Goal: Navigation & Orientation: Understand site structure

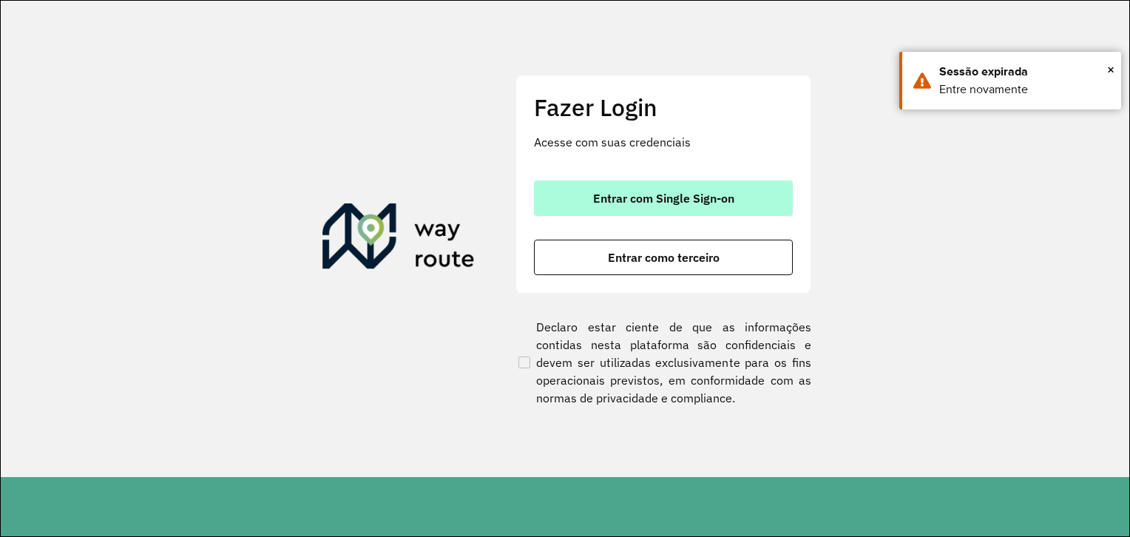
click at [664, 213] on button "Entrar com Single Sign-on" at bounding box center [663, 198] width 259 height 36
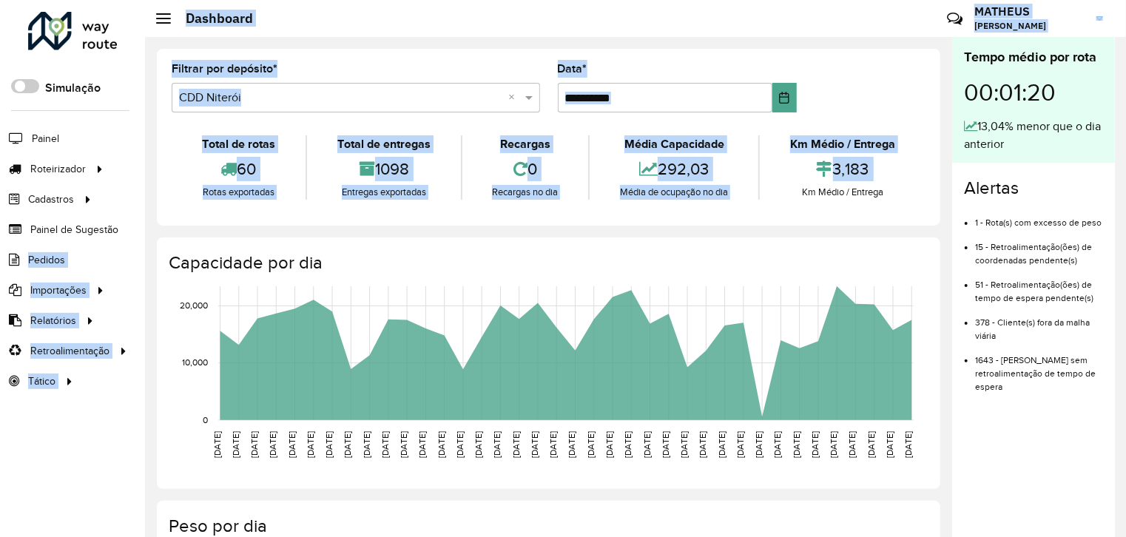
drag, startPoint x: 760, startPoint y: 195, endPoint x: -3, endPoint y: 229, distance: 764.2
click at [0, 229] on html "Aguarde... Pop-up bloqueado! Seu navegador bloqueou automáticamente a abertura …" at bounding box center [563, 268] width 1126 height 537
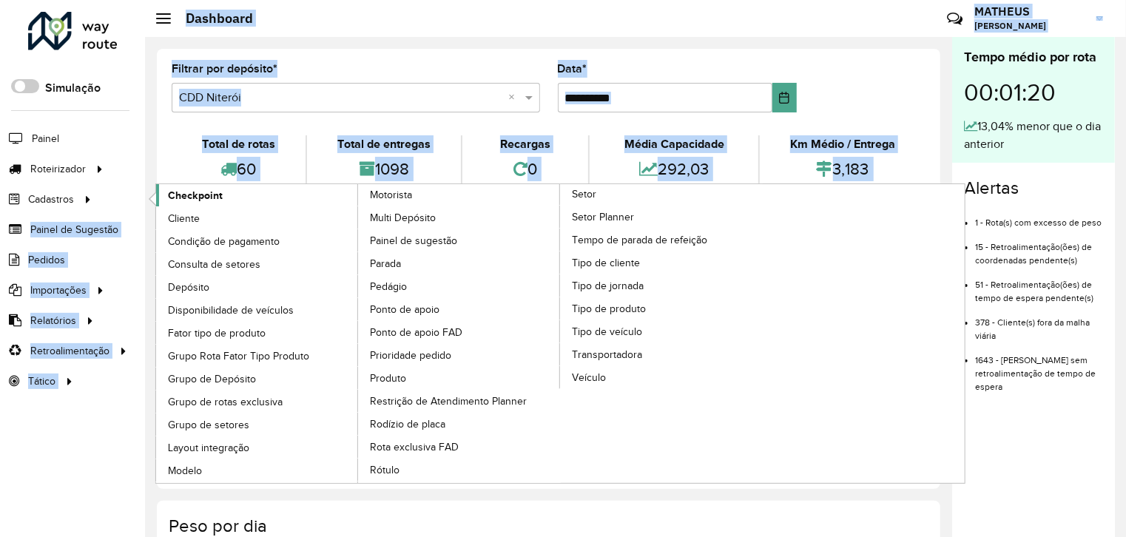
click at [204, 195] on span "Checkpoint" at bounding box center [195, 196] width 55 height 16
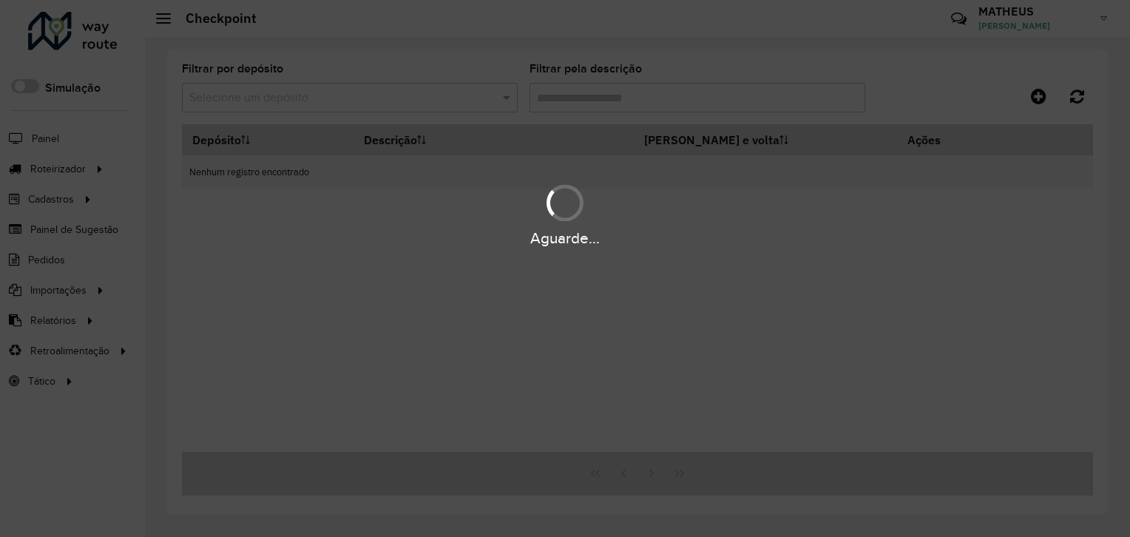
click at [554, 90] on div "Aguarde..." at bounding box center [565, 268] width 1130 height 537
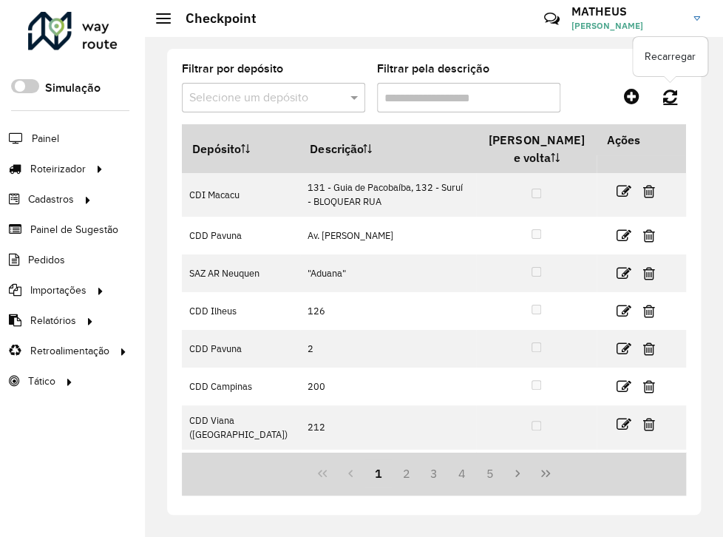
click at [679, 99] on link at bounding box center [671, 96] width 32 height 27
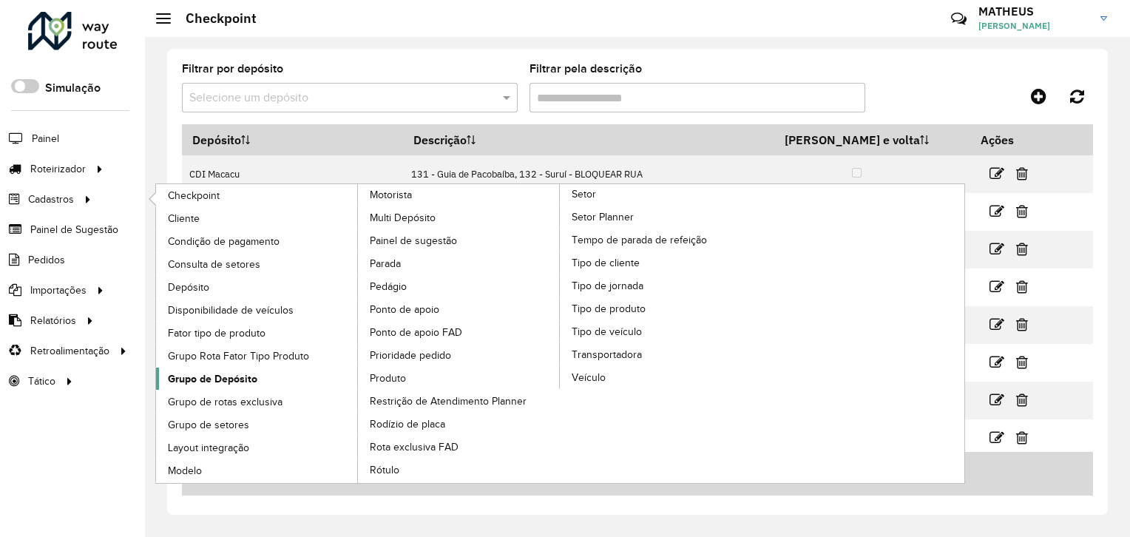
click at [261, 379] on link "Grupo de Depósito" at bounding box center [257, 379] width 203 height 22
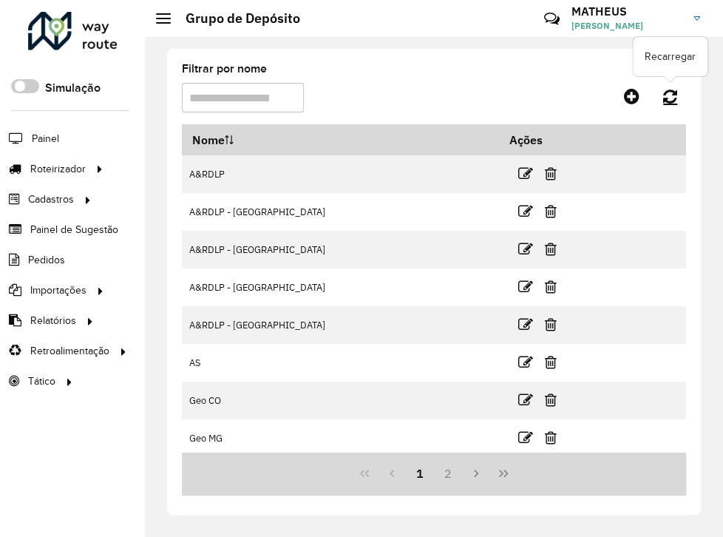
click at [678, 92] on link at bounding box center [671, 96] width 32 height 27
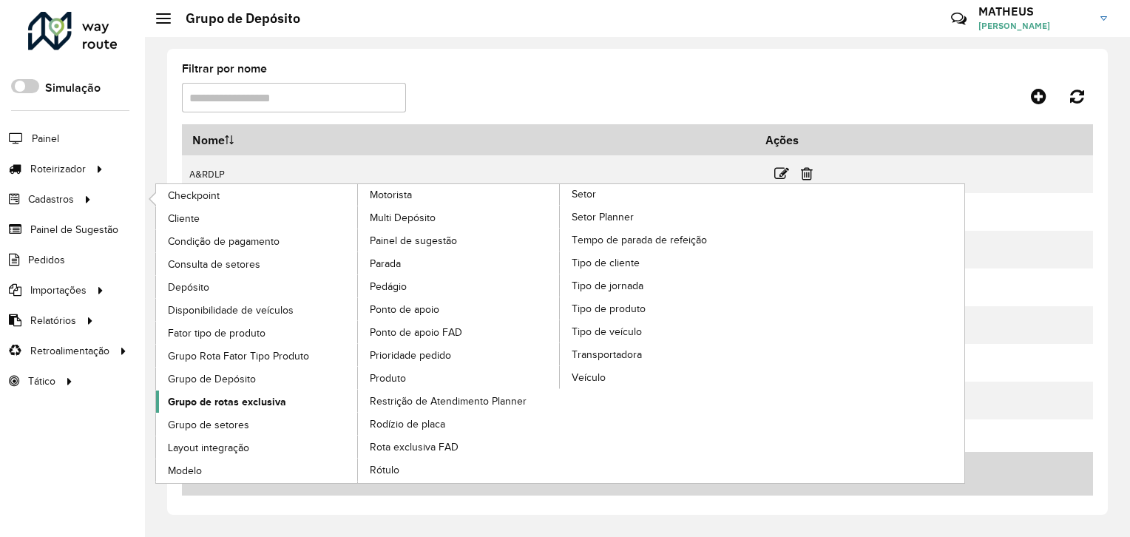
click at [302, 396] on link "Grupo de rotas exclusiva" at bounding box center [257, 402] width 203 height 22
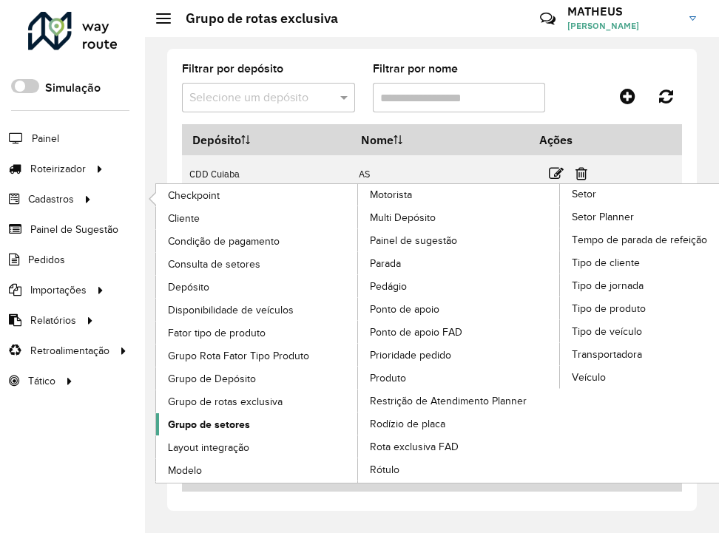
click at [300, 420] on link "Grupo de setores" at bounding box center [257, 425] width 203 height 22
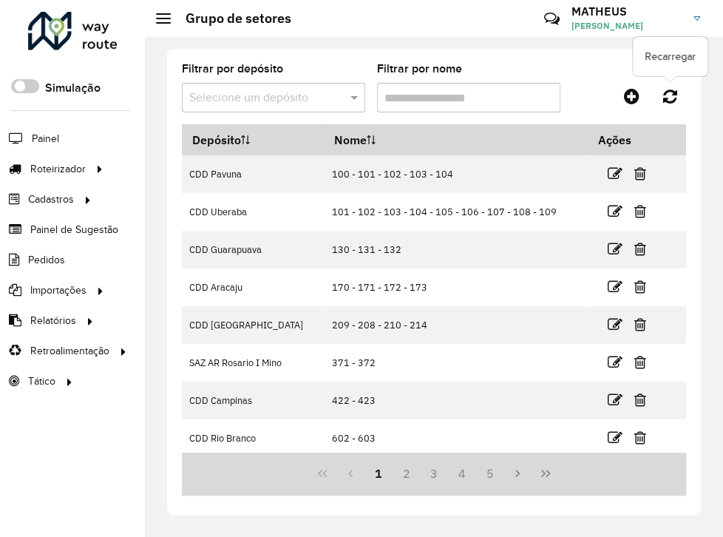
click at [675, 96] on icon at bounding box center [671, 96] width 14 height 16
click at [672, 96] on icon at bounding box center [671, 96] width 14 height 16
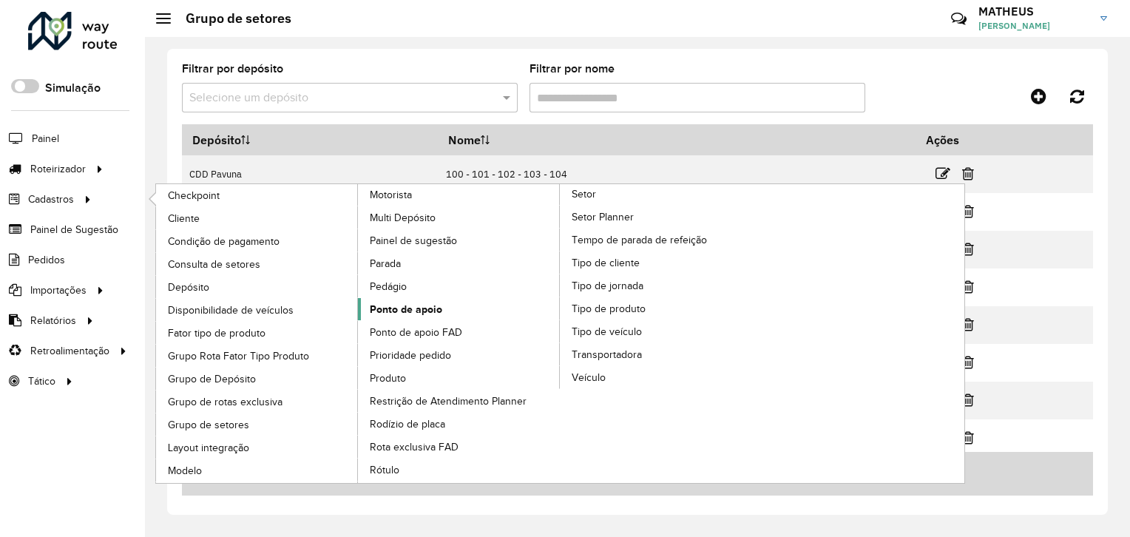
click at [459, 302] on link "Ponto de apoio" at bounding box center [459, 309] width 203 height 22
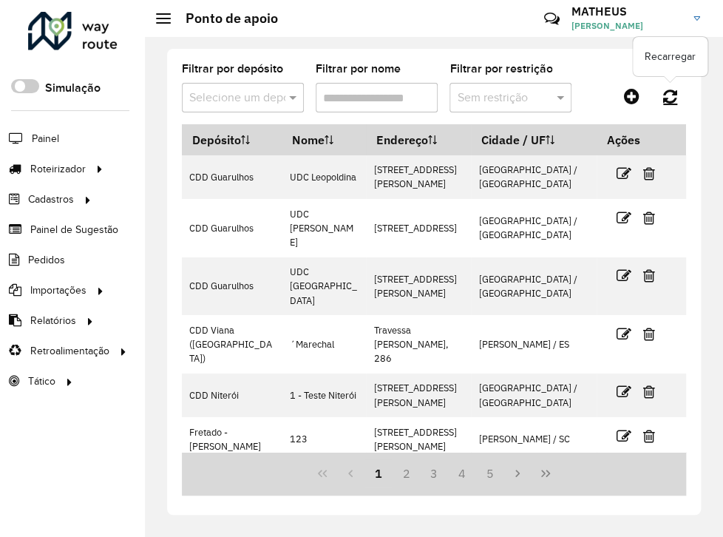
click at [667, 92] on icon at bounding box center [671, 96] width 14 height 16
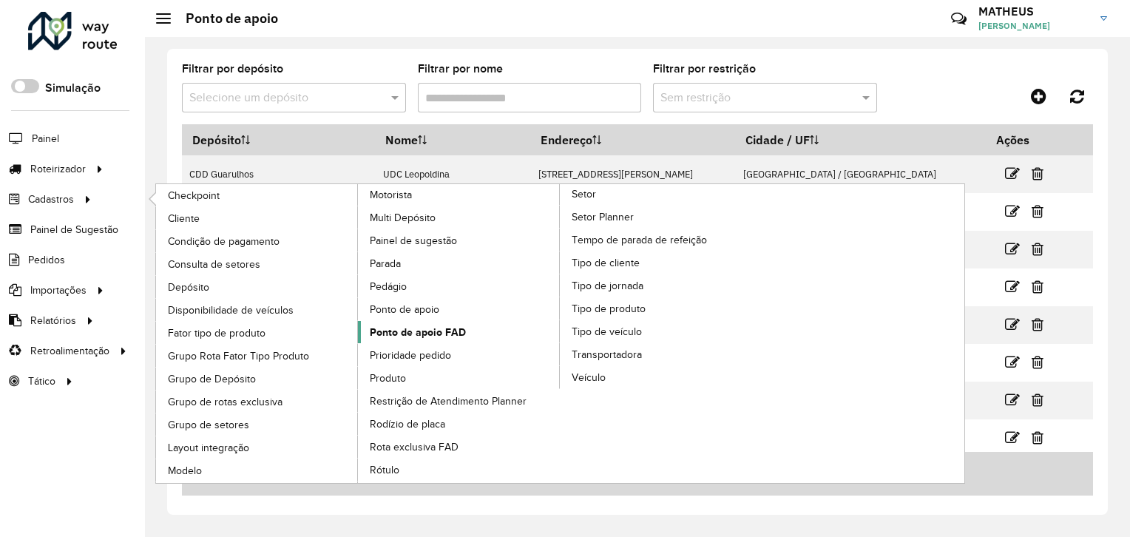
click at [455, 335] on span "Ponto de apoio FAD" at bounding box center [418, 333] width 96 height 16
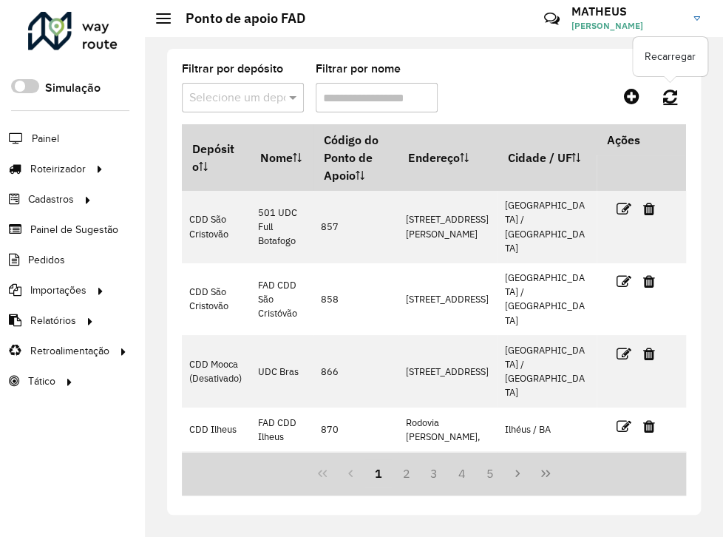
click at [669, 101] on icon at bounding box center [671, 96] width 14 height 16
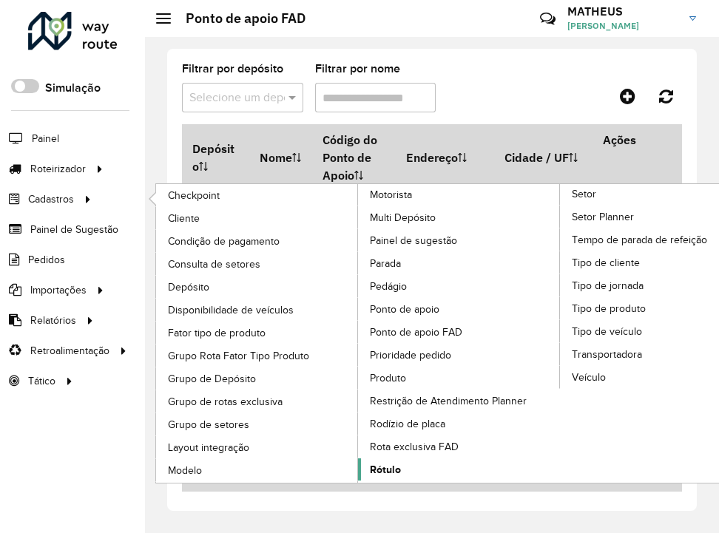
drag, startPoint x: 451, startPoint y: 471, endPoint x: 407, endPoint y: 455, distance: 47.3
click at [407, 459] on link "Rótulo" at bounding box center [459, 470] width 203 height 22
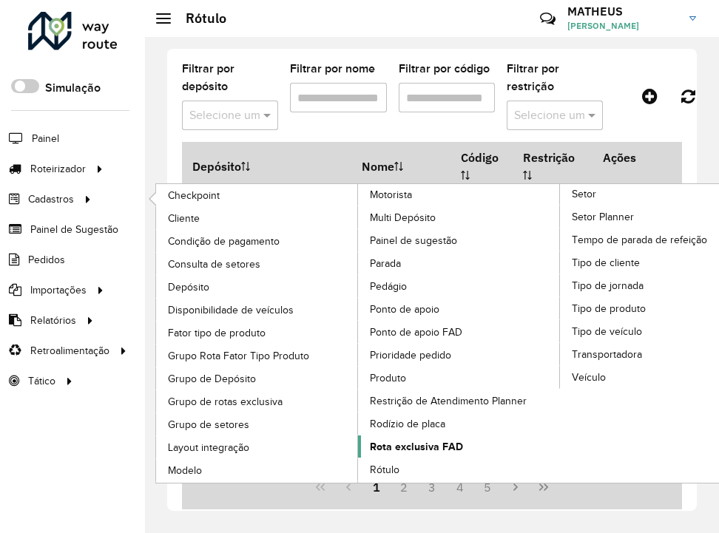
click at [425, 444] on span "Rota exclusiva FAD" at bounding box center [416, 447] width 93 height 16
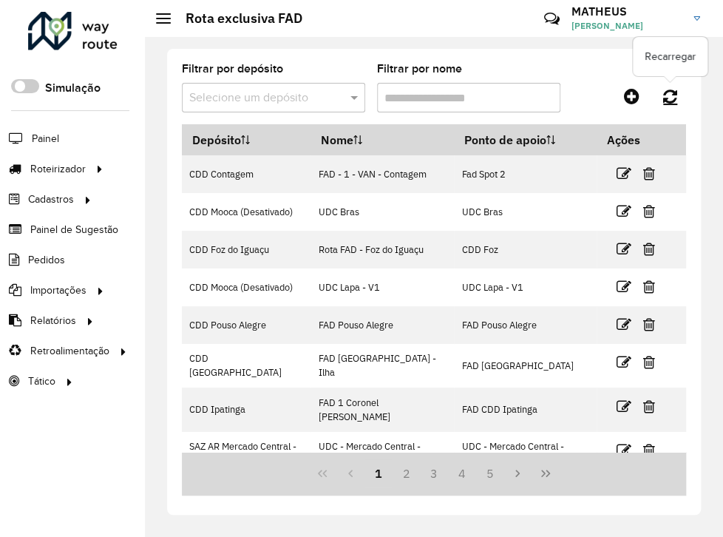
click at [668, 95] on icon at bounding box center [671, 96] width 14 height 16
click at [698, 333] on div "Filtrar por depósito Selecione um depósito Filtrar por nome Depósito Nome Ponto…" at bounding box center [434, 282] width 534 height 466
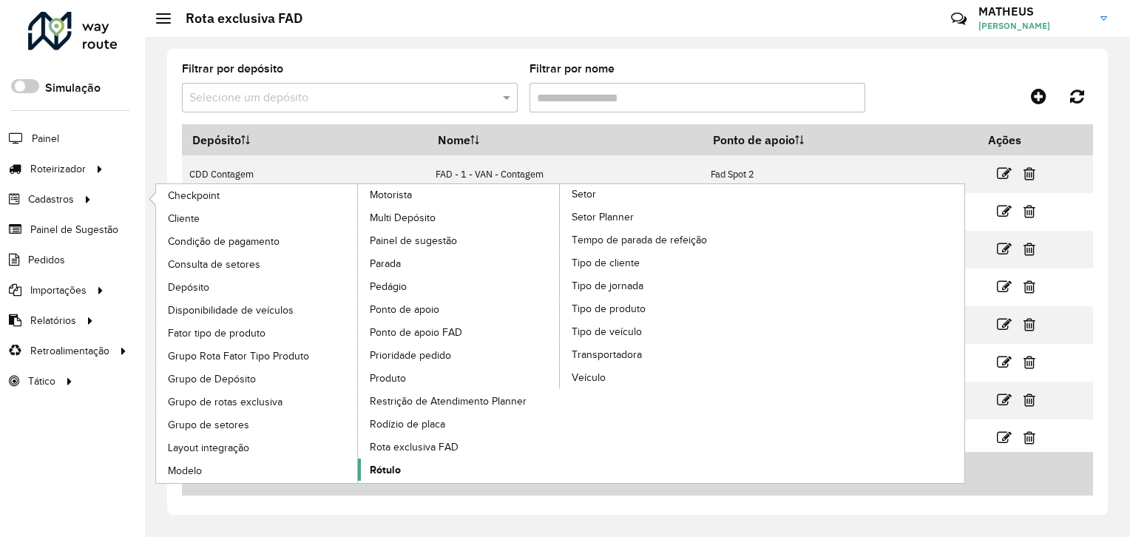
click at [436, 470] on link "Rótulo" at bounding box center [459, 470] width 203 height 22
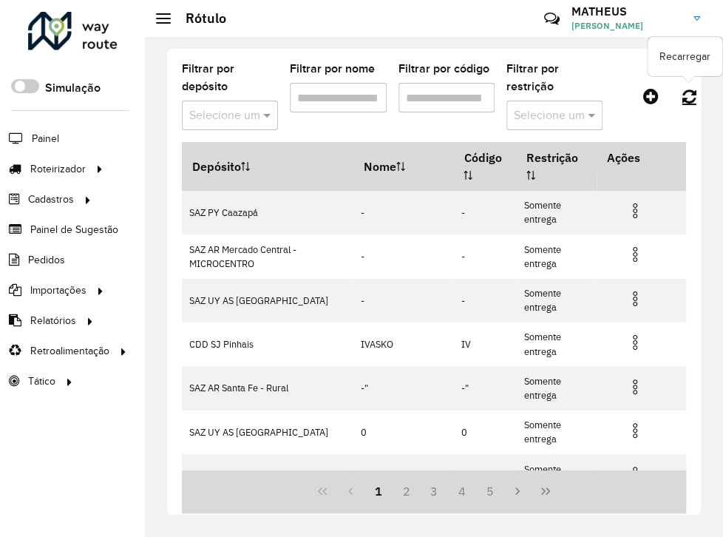
click at [684, 99] on icon at bounding box center [690, 96] width 14 height 16
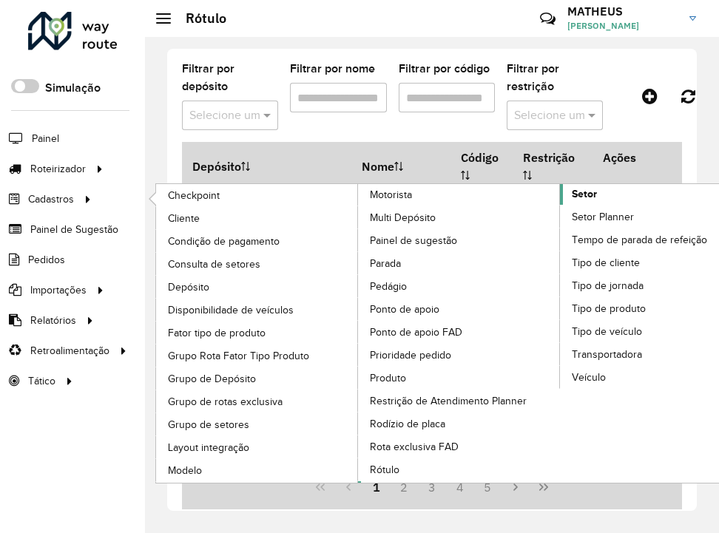
click at [622, 198] on link "Setor" at bounding box center [560, 333] width 405 height 299
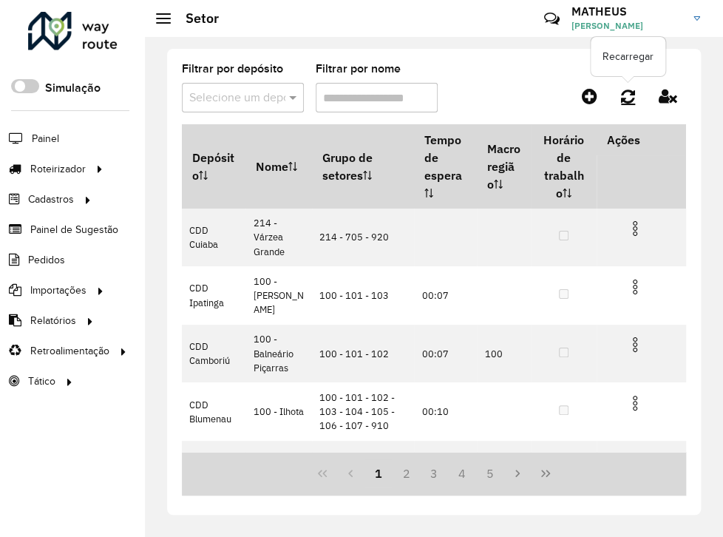
click at [626, 91] on icon at bounding box center [628, 96] width 14 height 16
click at [627, 95] on icon at bounding box center [628, 96] width 14 height 16
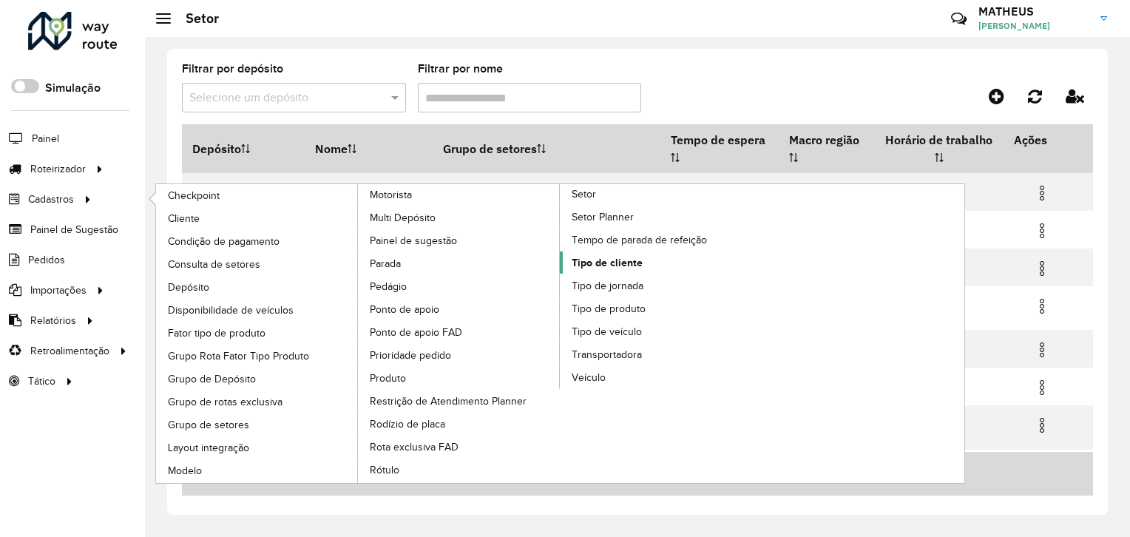
click at [640, 260] on span "Tipo de cliente" at bounding box center [607, 263] width 71 height 16
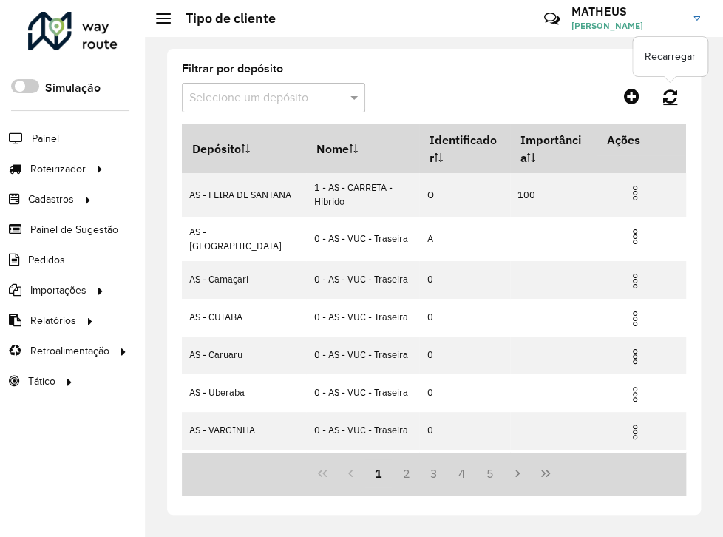
click at [675, 104] on icon at bounding box center [671, 96] width 14 height 16
